Goal: Transaction & Acquisition: Book appointment/travel/reservation

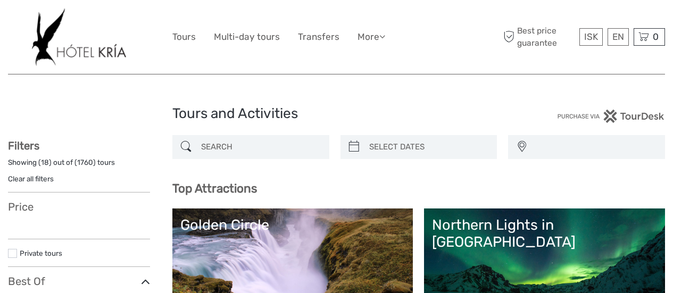
select select
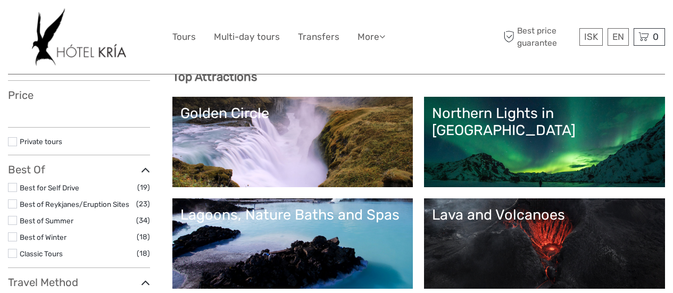
scroll to position [160, 0]
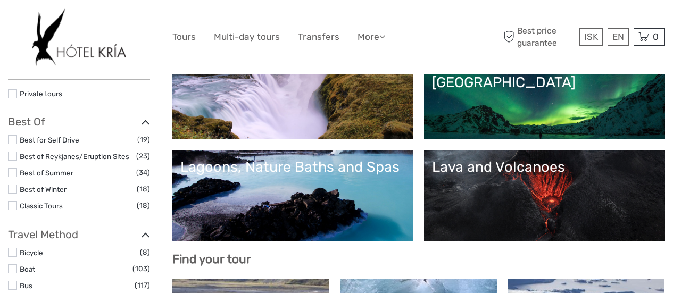
select select
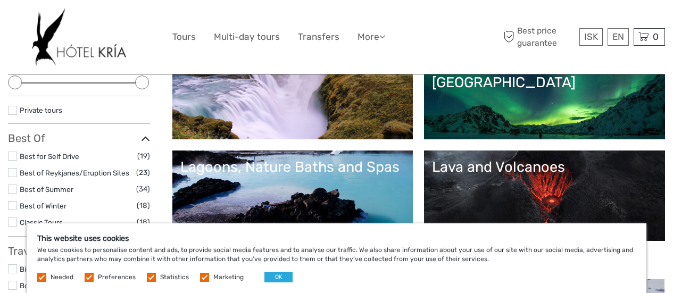
click at [432, 131] on link "Northern Lights in [GEOGRAPHIC_DATA]" at bounding box center [544, 94] width 225 height 74
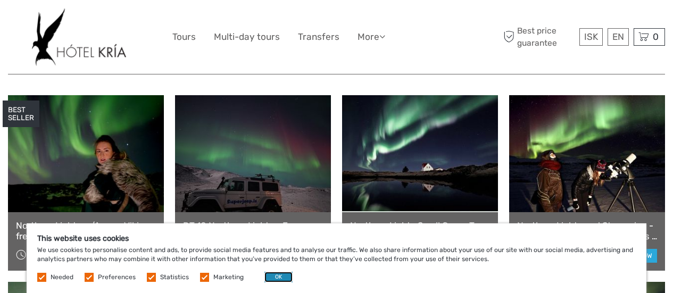
click at [271, 276] on button "OK" at bounding box center [278, 277] width 28 height 11
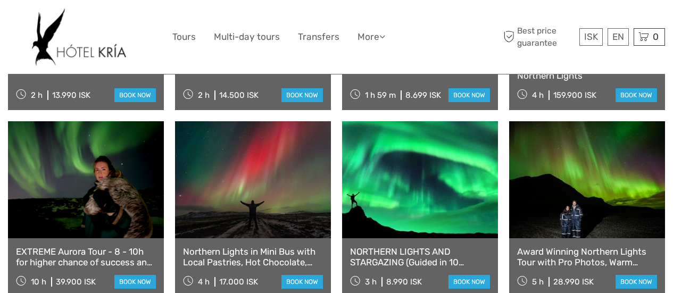
scroll to position [798, 0]
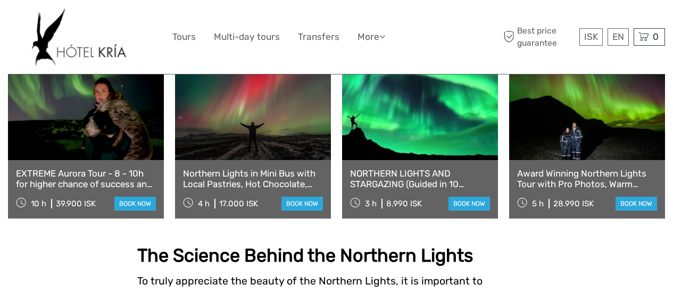
click at [558, 168] on link "Award Winning Northern Lights Tour with Pro Photos, Warm Winter Snowsuits, Outd…" at bounding box center [587, 179] width 140 height 22
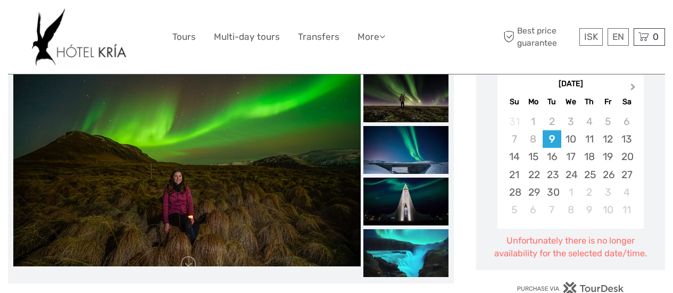
click at [629, 89] on button "Next Month" at bounding box center [634, 89] width 17 height 17
click at [630, 122] on div "4" at bounding box center [626, 122] width 19 height 18
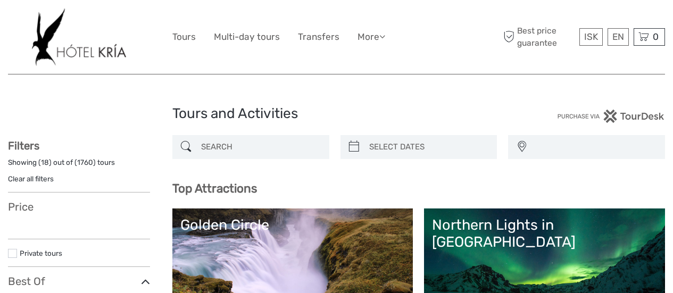
select select
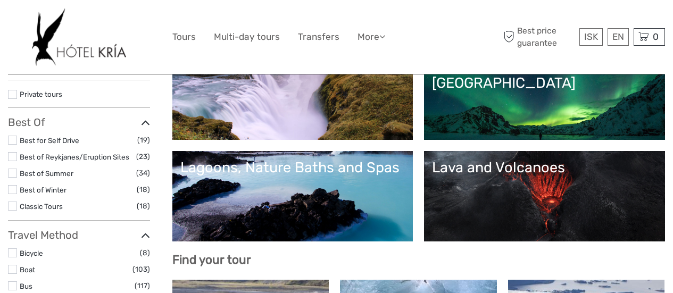
select select
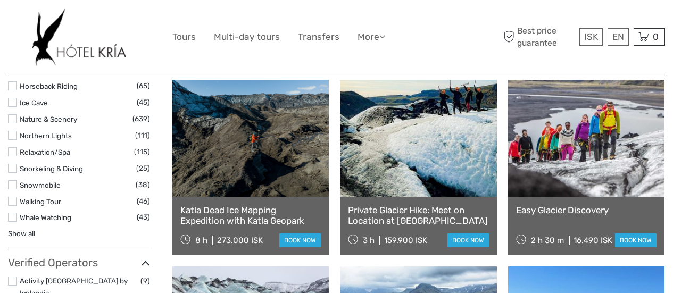
scroll to position [1064, 0]
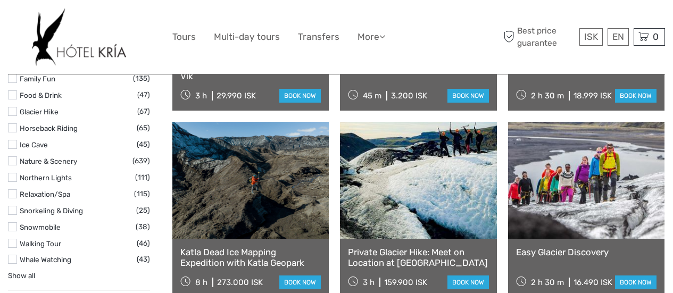
click at [15, 173] on label at bounding box center [12, 177] width 9 height 9
click at [0, 0] on input "checkbox" at bounding box center [0, 0] width 0 height 0
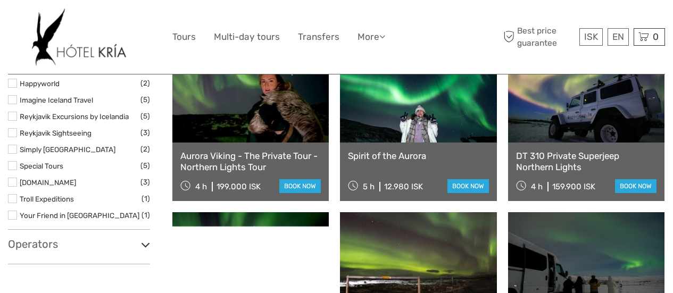
scroll to position [1018, 0]
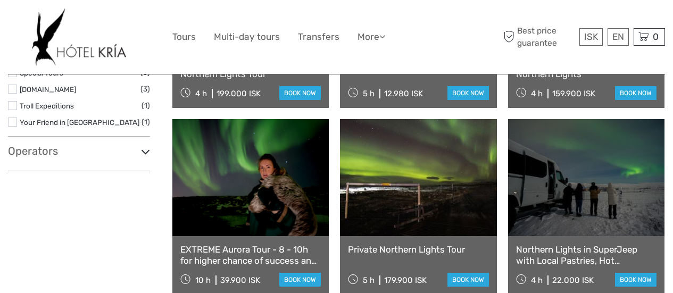
click at [76, 147] on div "Operators Absorb Iceland (1) Action Adventures (1) Amazing Tours Iceland (1) Ar…" at bounding box center [79, 158] width 142 height 27
click at [44, 145] on h3 "Operators" at bounding box center [79, 151] width 142 height 13
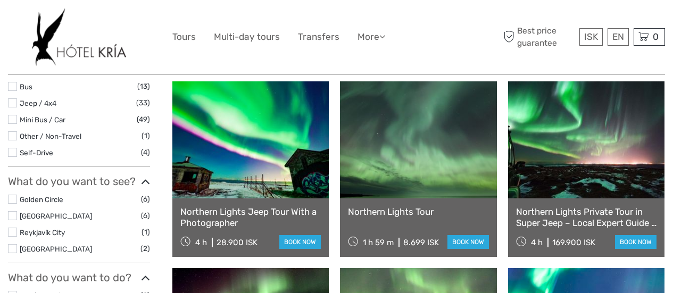
scroll to position [372, 0]
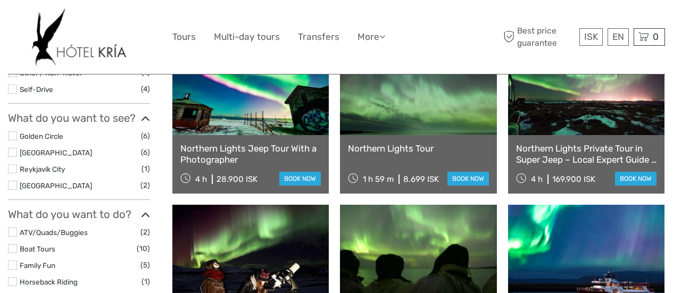
click at [578, 145] on link "Northern Lights Private Tour in Super Jeep – Local Expert Guide – With Photos" at bounding box center [586, 154] width 140 height 22
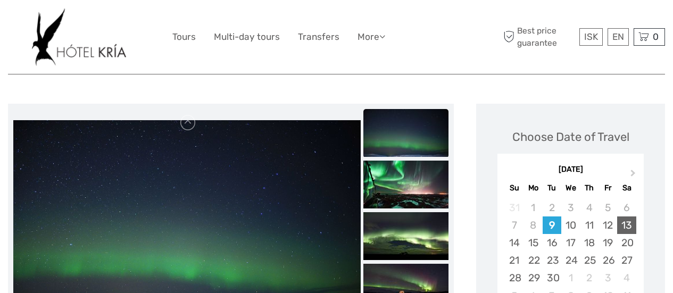
scroll to position [106, 0]
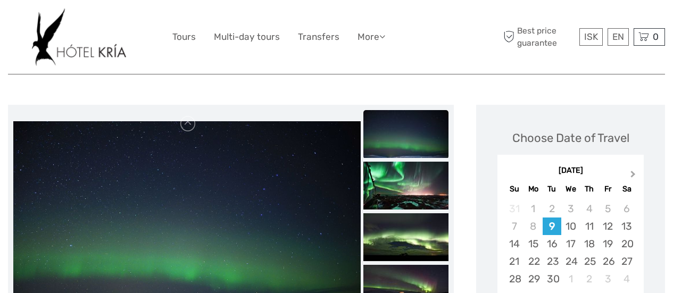
click at [634, 172] on button "Next Month" at bounding box center [634, 176] width 17 height 17
click at [624, 208] on div "4" at bounding box center [626, 209] width 19 height 18
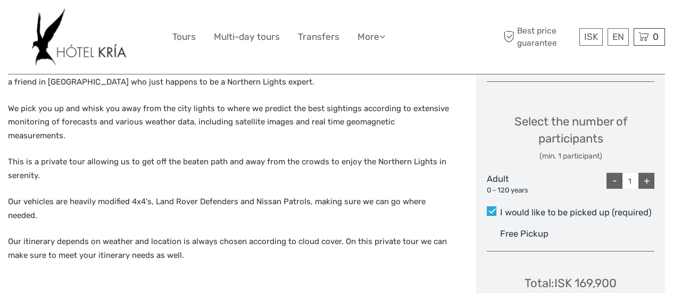
scroll to position [213, 0]
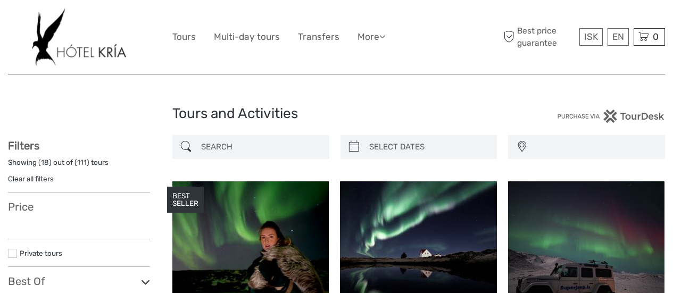
select select
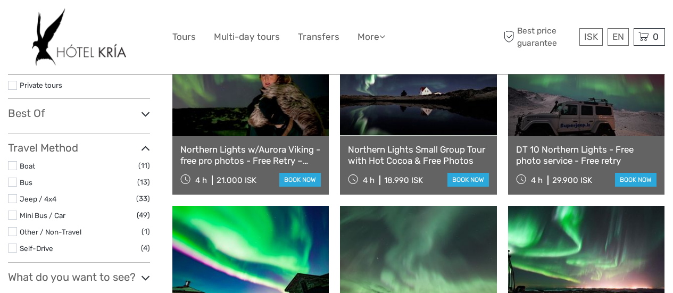
scroll to position [184, 0]
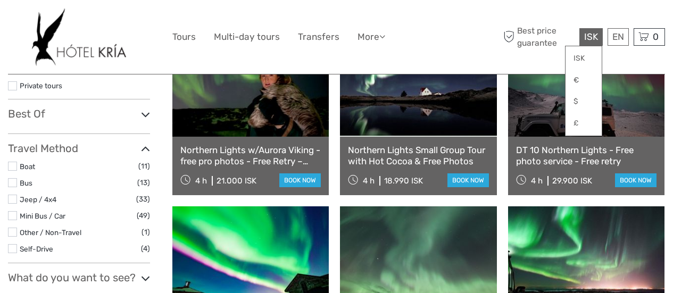
click at [585, 37] on span "ISK" at bounding box center [591, 36] width 14 height 11
click at [581, 102] on link "$" at bounding box center [584, 101] width 36 height 19
click at [592, 37] on span "$" at bounding box center [595, 36] width 6 height 11
click at [583, 62] on link "ISK" at bounding box center [584, 58] width 36 height 19
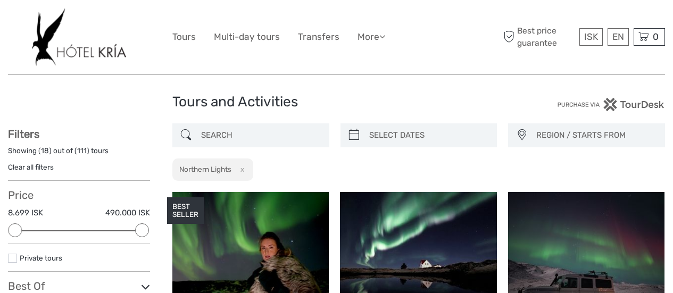
scroll to position [0, 0]
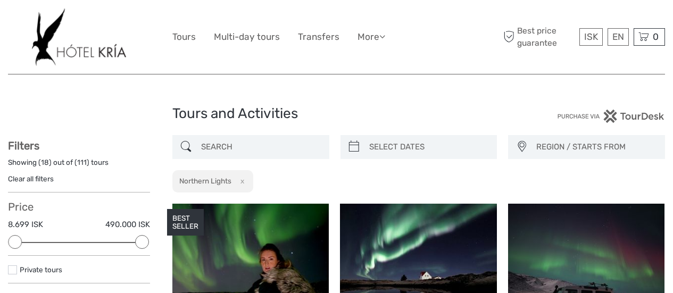
click at [558, 146] on span "REGION / STARTS FROM" at bounding box center [596, 147] width 128 height 18
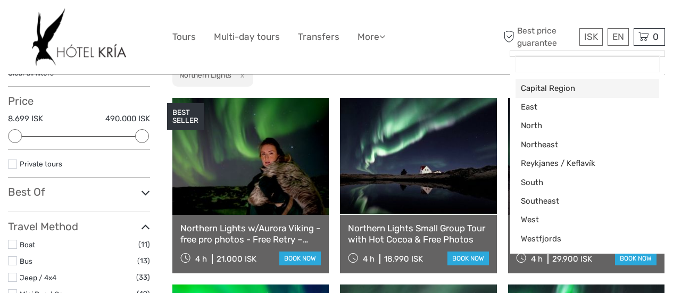
scroll to position [106, 0]
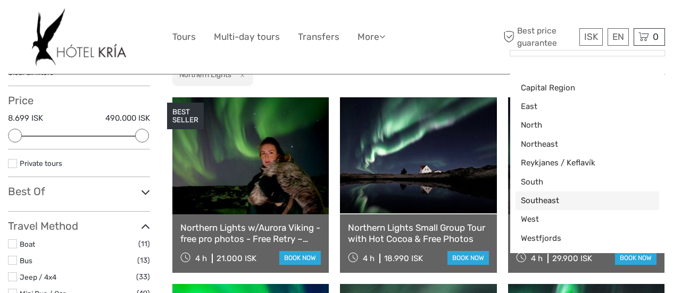
click at [549, 197] on span "Southeast" at bounding box center [578, 200] width 115 height 11
select select "Southeast"
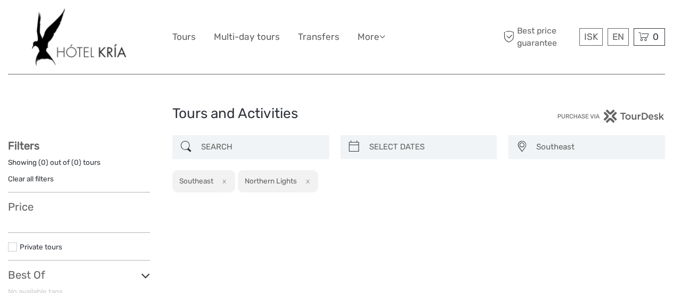
click at [310, 184] on button "x" at bounding box center [305, 181] width 14 height 11
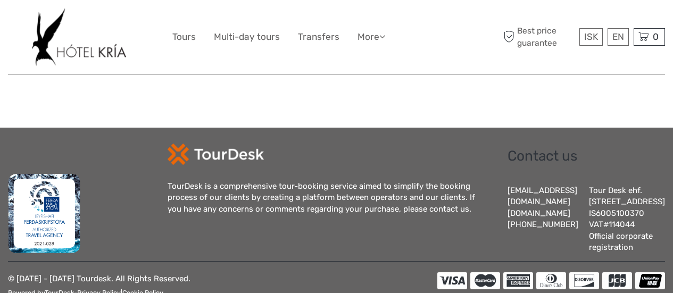
scroll to position [1411, 0]
